Goal: Information Seeking & Learning: Learn about a topic

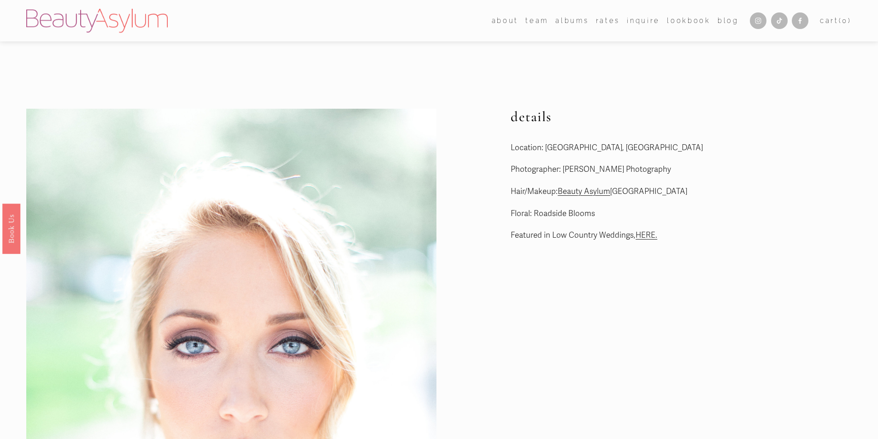
click at [610, 22] on link "Rates" at bounding box center [608, 20] width 24 height 13
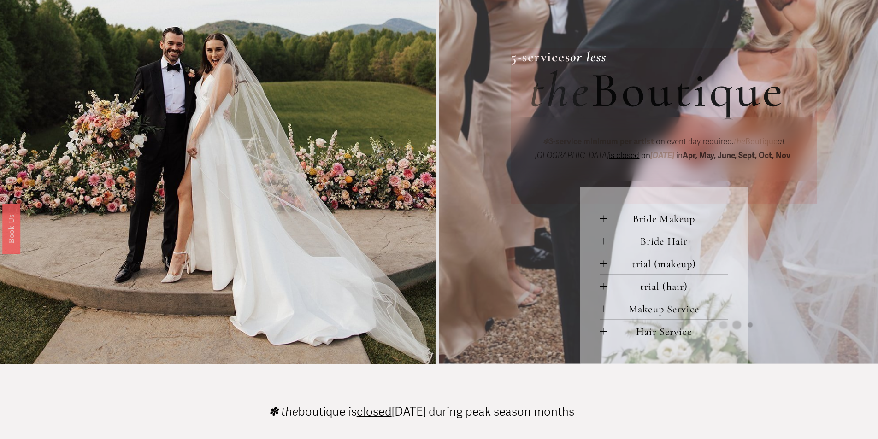
scroll to position [369, 0]
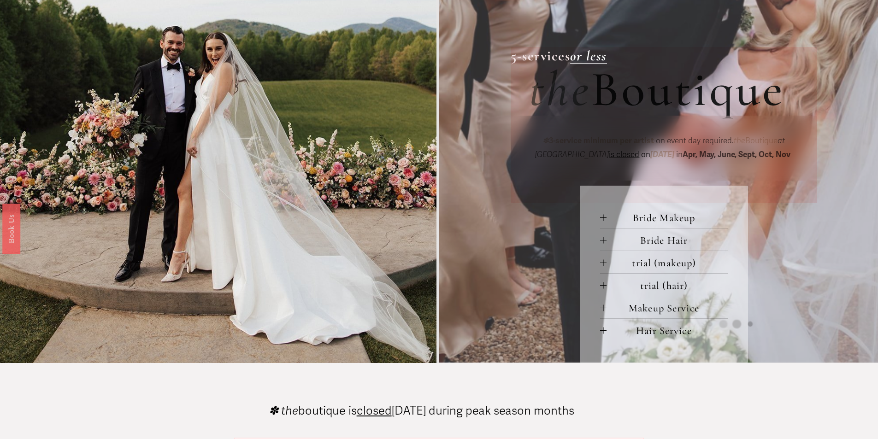
click at [609, 309] on span "Makeup Service" at bounding box center [667, 308] width 121 height 12
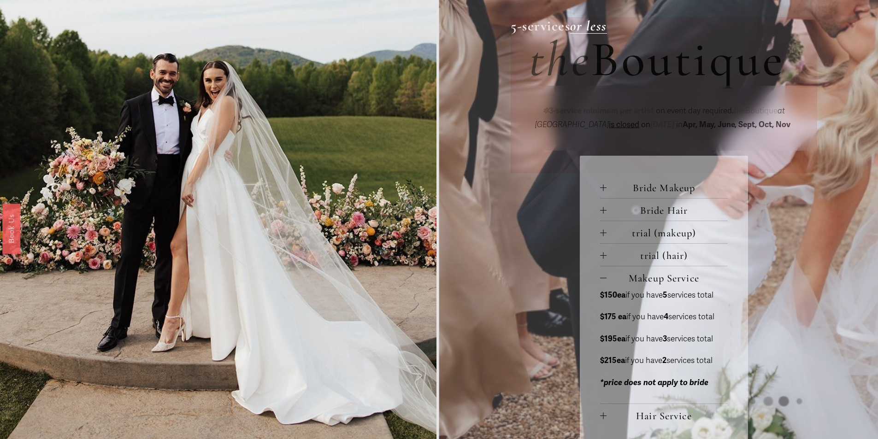
scroll to position [415, 0]
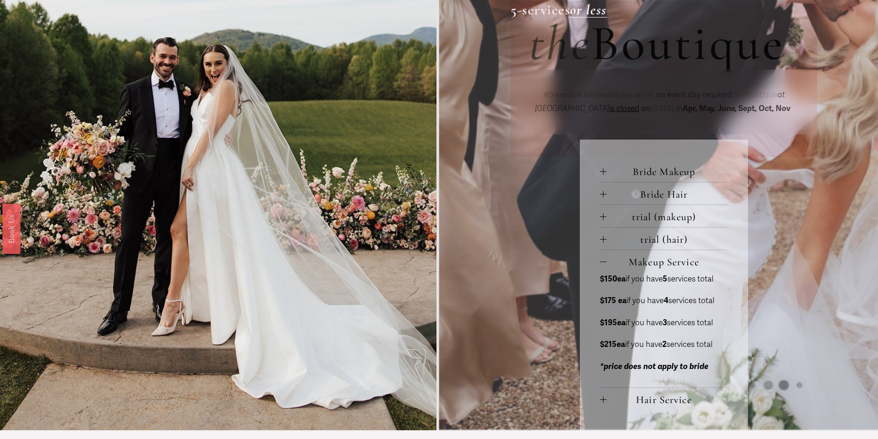
click at [602, 400] on div at bounding box center [603, 400] width 6 height 0
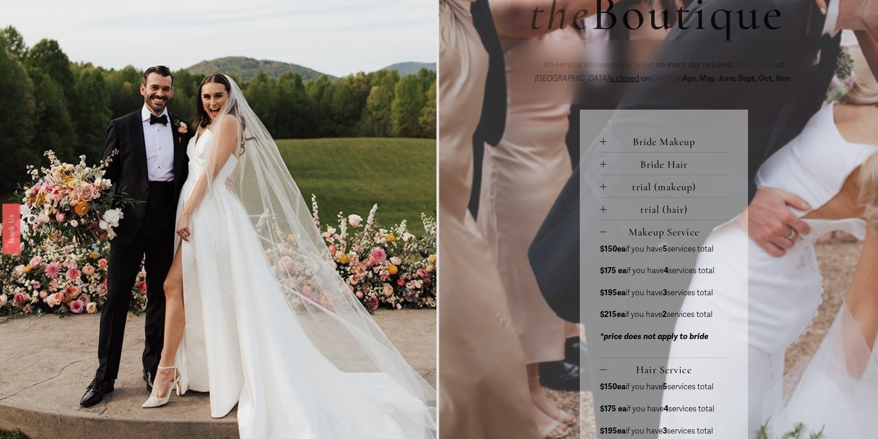
scroll to position [461, 0]
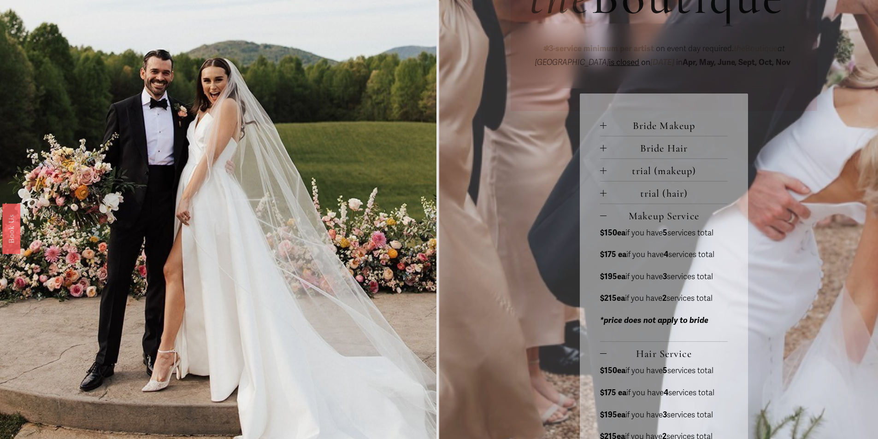
click at [599, 130] on div "Bride Makeup bride only makeup (90 min) $275 / wedding day *two additional serv…" at bounding box center [664, 297] width 168 height 407
click at [601, 129] on div at bounding box center [603, 125] width 6 height 6
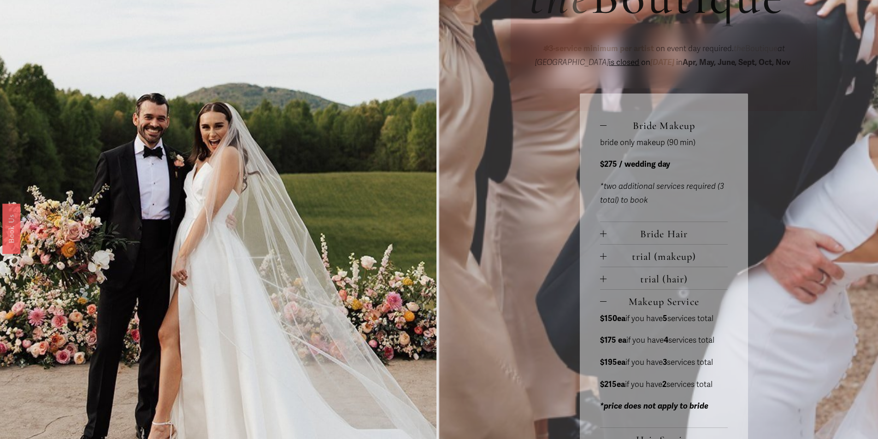
click at [605, 235] on div at bounding box center [603, 233] width 6 height 6
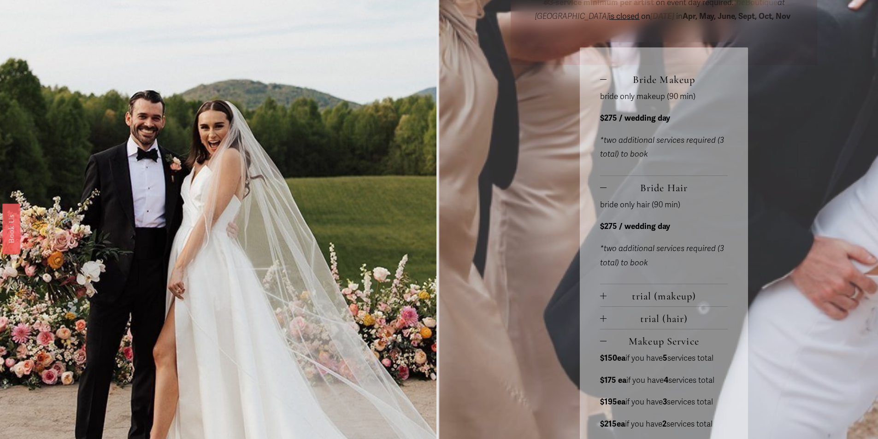
scroll to position [553, 0]
